Goal: Book appointment/travel/reservation

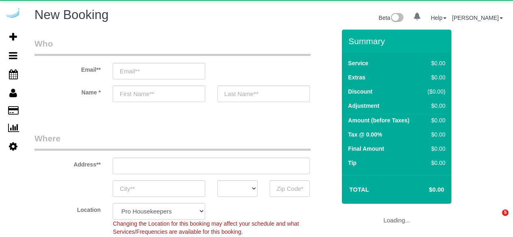
select select "number:9"
select select "object:2126"
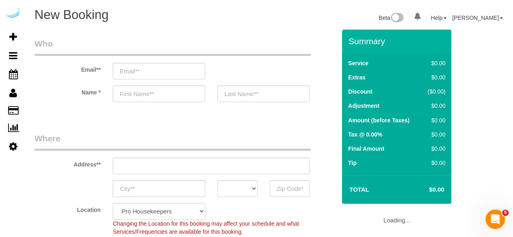
select select "4"
select select "object:2698"
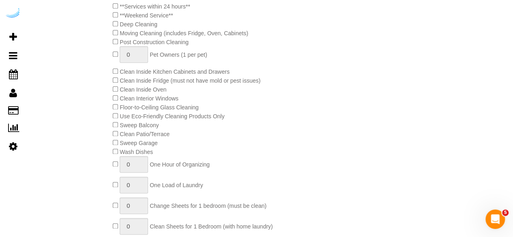
scroll to position [474, 0]
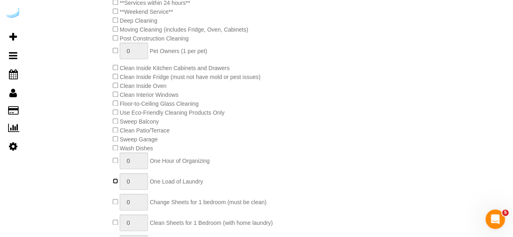
type input "1"
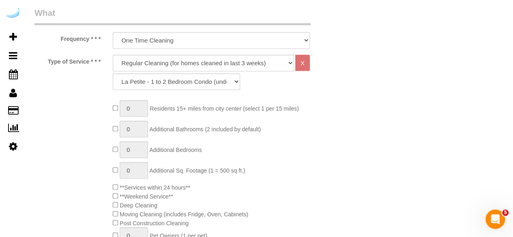
scroll to position [289, 0]
click at [178, 85] on select "La Petite - 1 to 2 Bedroom Condo (under 1000 sq. ft.) La Petite II - 2 Bedroom …" at bounding box center [176, 82] width 127 height 17
select select "90"
click at [113, 74] on select "La Petite - 1 to 2 Bedroom Condo (under 1000 sq. ft.) La Petite II - 2 Bedroom …" at bounding box center [176, 82] width 127 height 17
type input "0"
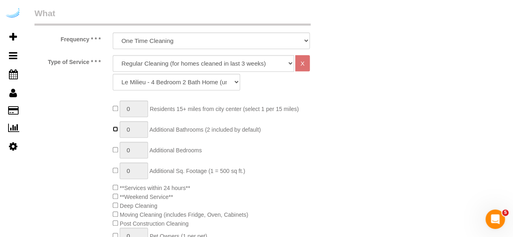
type input "1"
click at [136, 131] on input "1" at bounding box center [134, 129] width 28 height 17
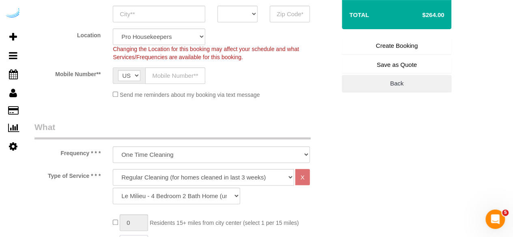
scroll to position [174, 0]
type input "4"
click at [277, 158] on select "One Time Cleaning Weekly Cleaning (20%) - 20.00% (0% for the First Booking) Eve…" at bounding box center [211, 155] width 197 height 17
click at [113, 147] on select "One Time Cleaning Weekly Cleaning (20%) - 20.00% (0% for the First Booking) Eve…" at bounding box center [211, 155] width 197 height 17
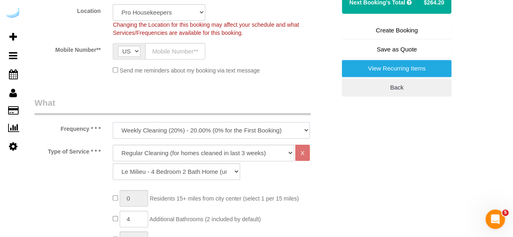
scroll to position [241, 0]
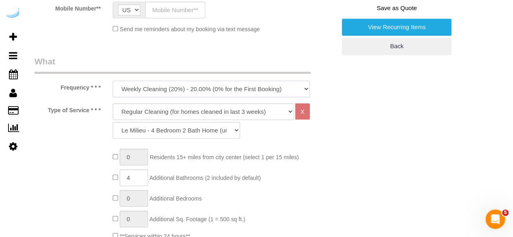
click at [258, 81] on select "One Time Cleaning Weekly Cleaning (20%) - 20.00% (0% for the First Booking) Eve…" at bounding box center [211, 89] width 197 height 17
click at [113, 81] on select "One Time Cleaning Weekly Cleaning (20%) - 20.00% (0% for the First Booking) Eve…" at bounding box center [211, 89] width 197 height 17
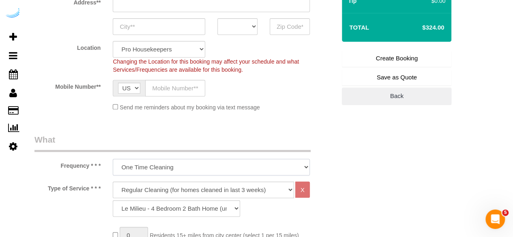
scroll to position [175, 0]
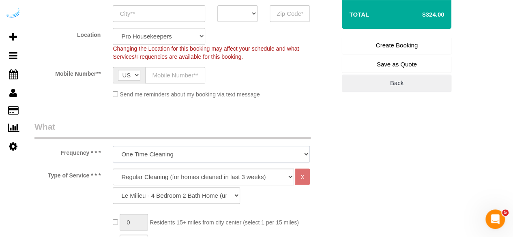
click at [238, 155] on select "One Time Cleaning Weekly Cleaning (20%) - 20.00% (0% for the First Booking) Eve…" at bounding box center [211, 154] width 197 height 17
click at [113, 146] on select "One Time Cleaning Weekly Cleaning (20%) - 20.00% (0% for the First Booking) Eve…" at bounding box center [211, 154] width 197 height 17
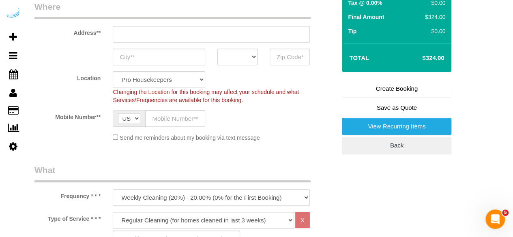
scroll to position [131, 0]
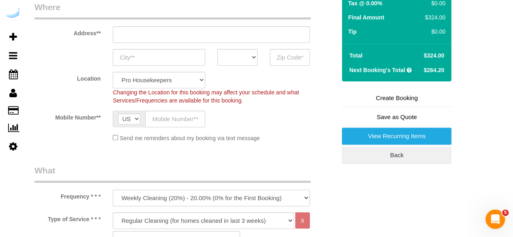
click at [232, 194] on select "One Time Cleaning Weekly Cleaning (20%) - 20.00% (0% for the First Booking) Eve…" at bounding box center [211, 198] width 197 height 17
select select "object:2700"
click at [113, 190] on select "One Time Cleaning Weekly Cleaning (20%) - 20.00% (0% for the First Booking) Eve…" at bounding box center [211, 198] width 197 height 17
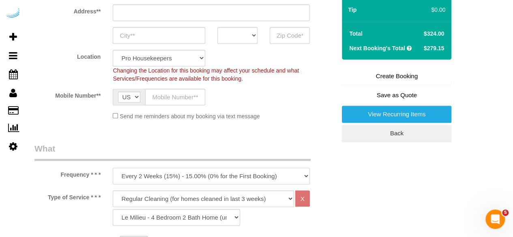
scroll to position [161, 0]
